Goal: Find contact information: Find contact information

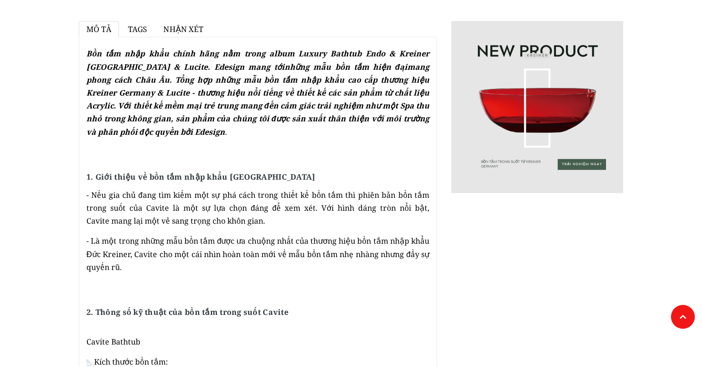
scroll to position [366, 0]
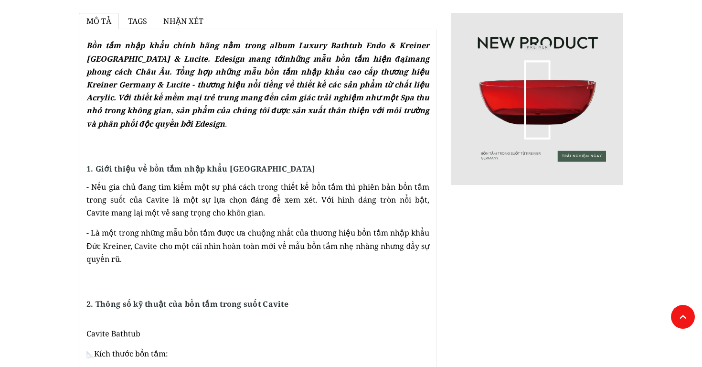
click at [562, 124] on img at bounding box center [537, 99] width 172 height 172
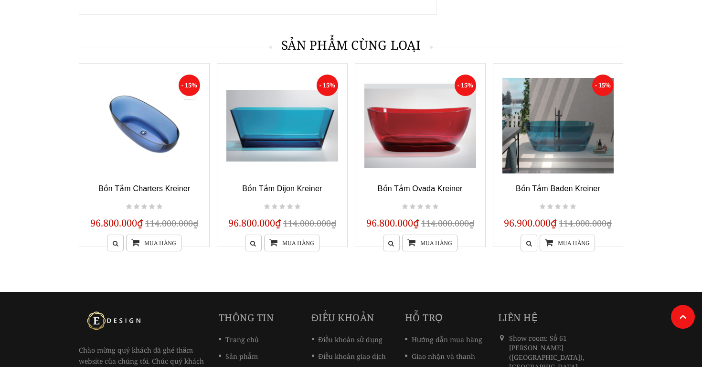
scroll to position [1645, 0]
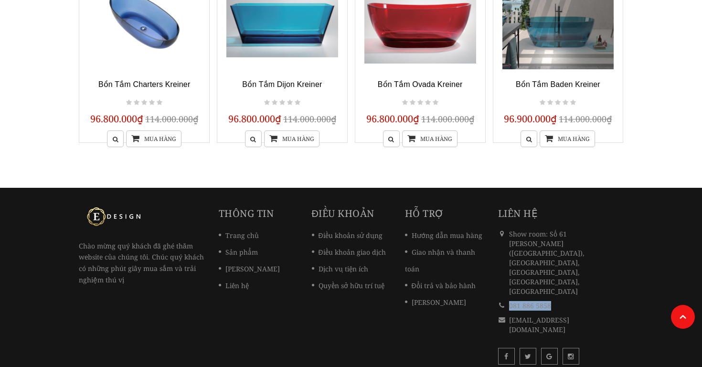
drag, startPoint x: 560, startPoint y: 267, endPoint x: 508, endPoint y: 268, distance: 52.1
click at [508, 298] on div "081 886 5858" at bounding box center [561, 305] width 126 height 14
copy div "081 886 5858"
click at [577, 301] on div "081 886 5858" at bounding box center [564, 306] width 110 height 10
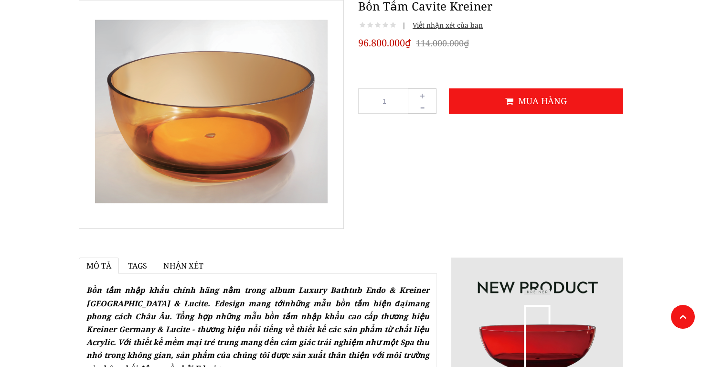
scroll to position [0, 0]
